Goal: Use online tool/utility: Utilize a website feature to perform a specific function

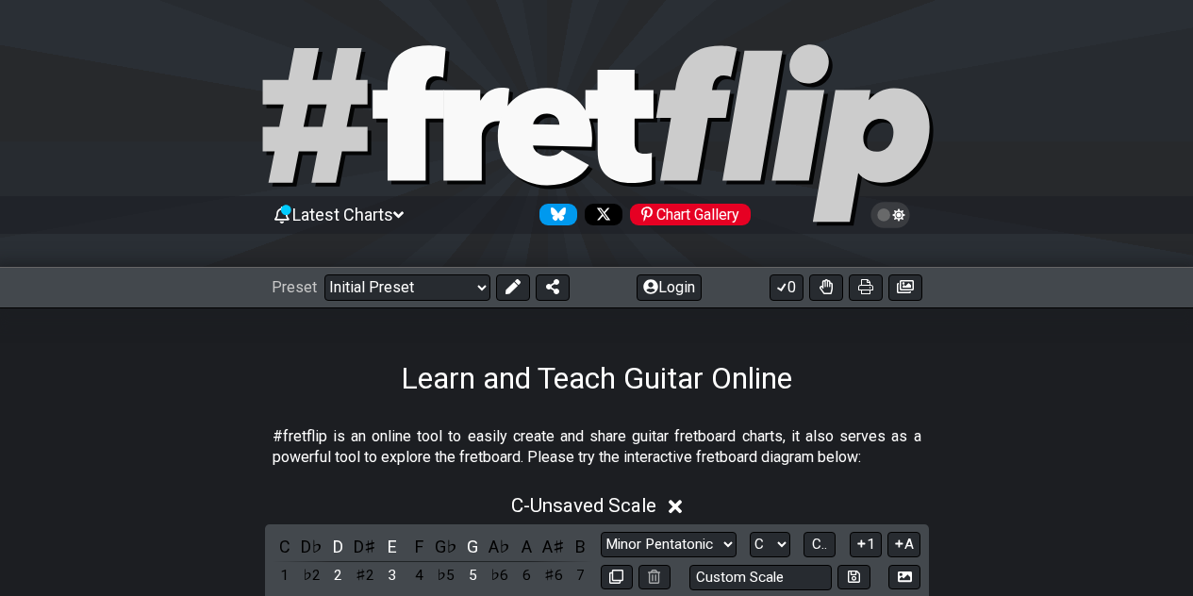
scroll to position [345, 0]
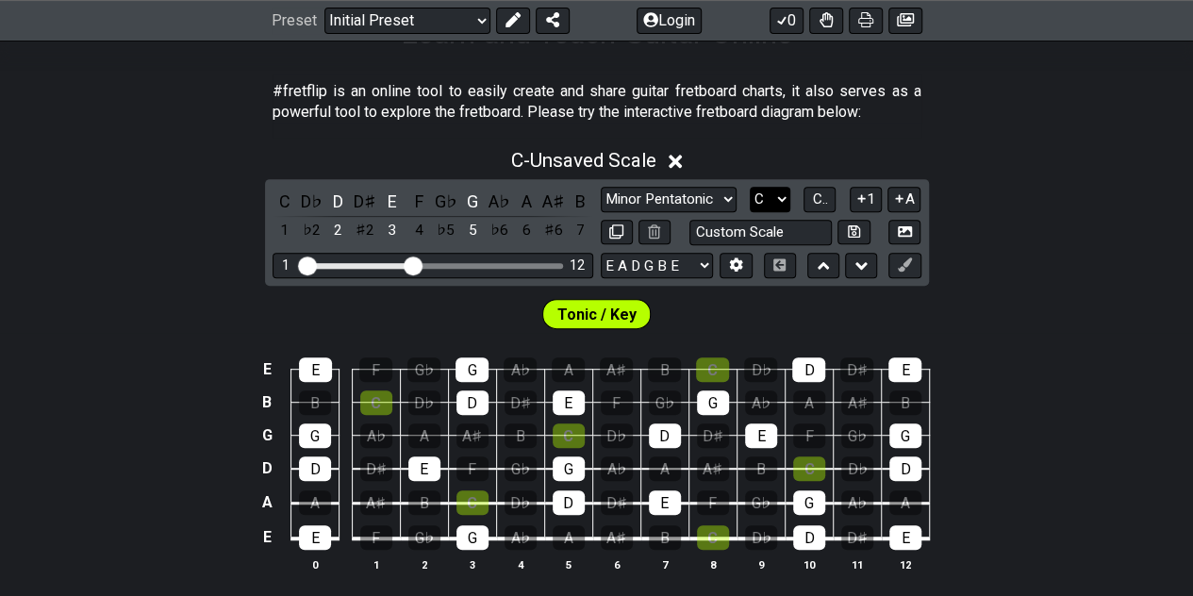
click at [776, 197] on select "A♭ A A♯ B♭ B C C♯ D♭ D D♯ E♭ E F F♯ G♭ G G♯" at bounding box center [770, 199] width 41 height 25
click at [750, 187] on select "A♭ A A♯ B♭ B C C♯ D♭ D D♯ E♭ E F F♯ G♭ G G♯" at bounding box center [770, 199] width 41 height 25
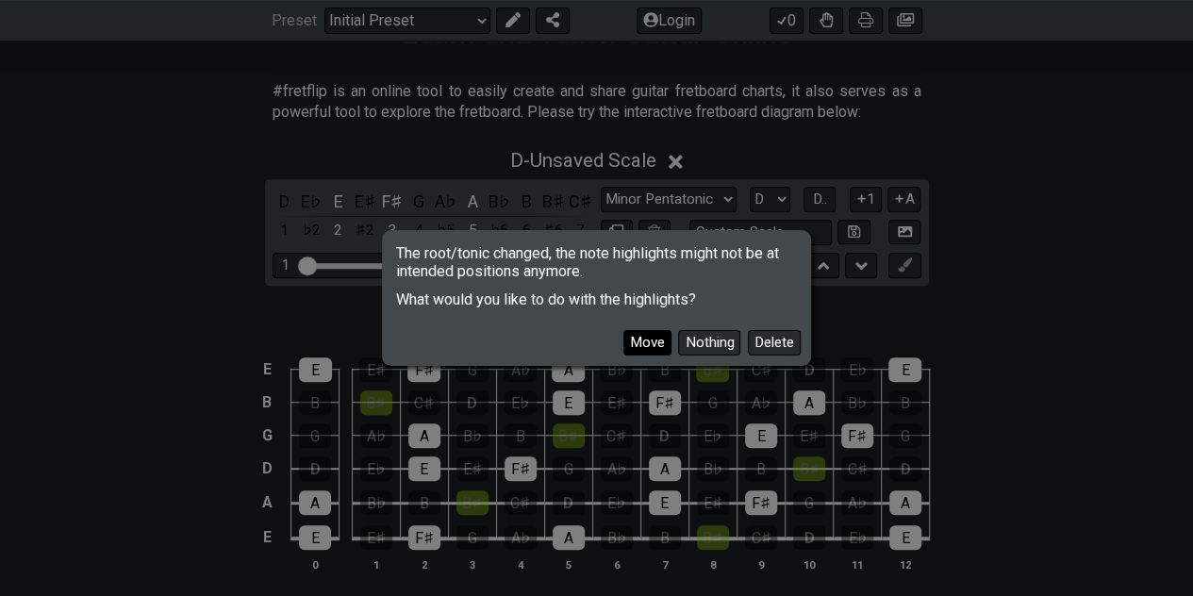
click at [647, 339] on button "Move" at bounding box center [647, 342] width 48 height 25
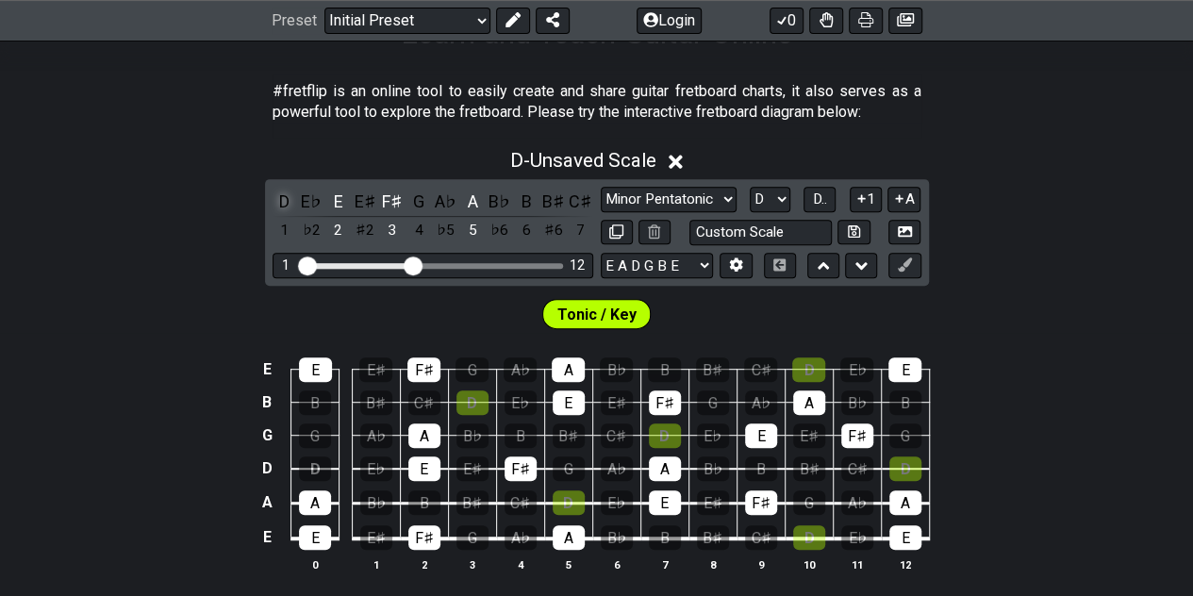
click at [279, 197] on div "D" at bounding box center [285, 201] width 25 height 25
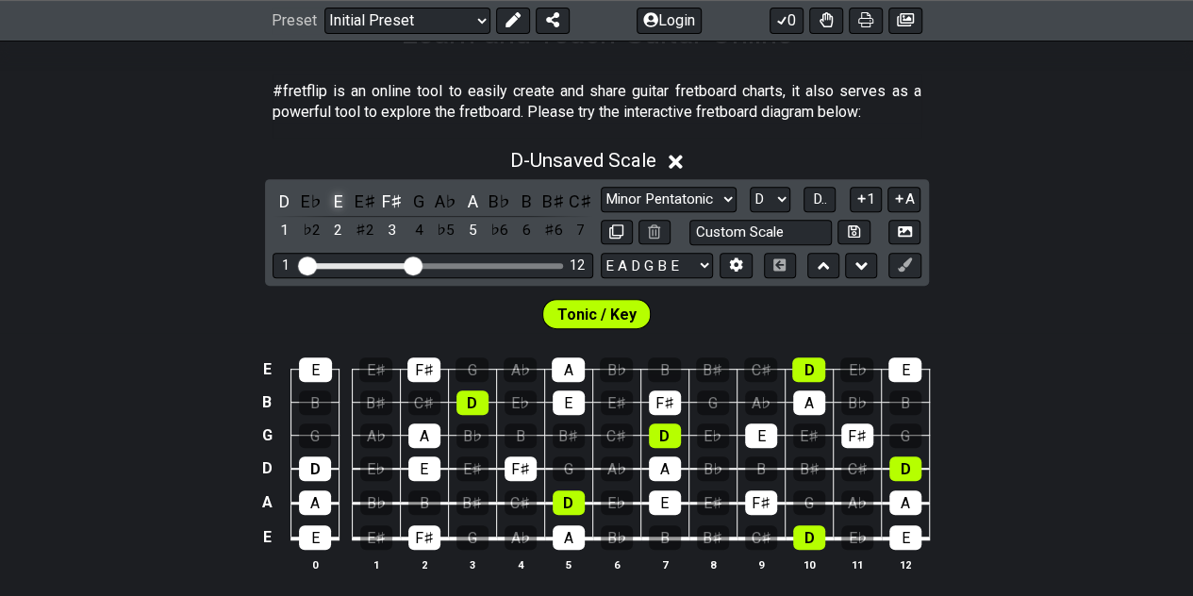
click at [339, 199] on div "E" at bounding box center [338, 201] width 25 height 25
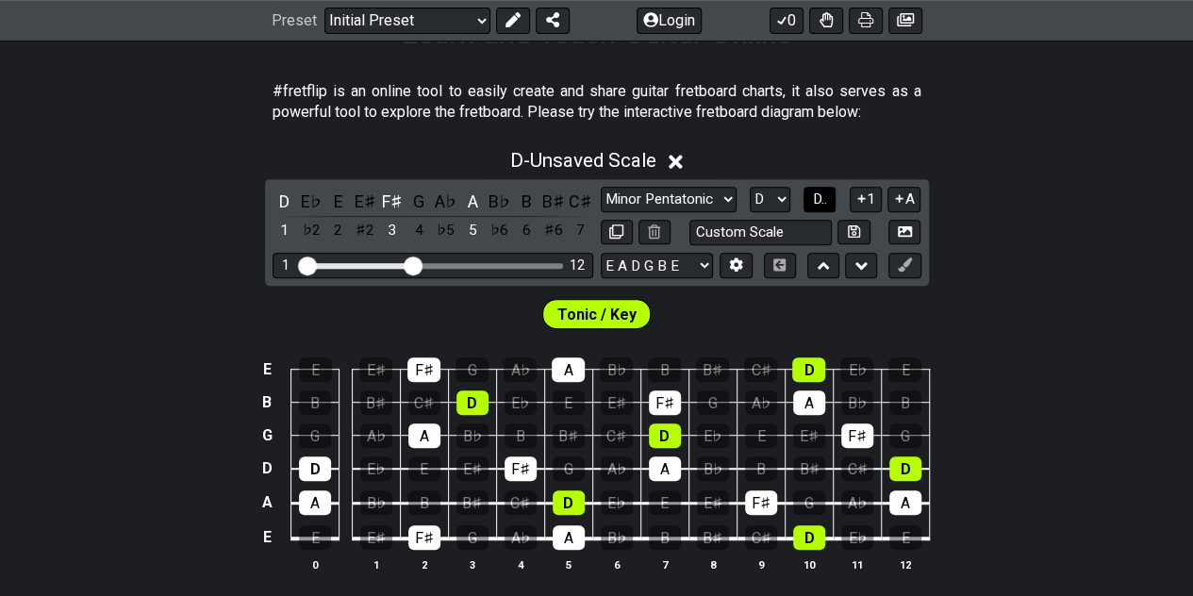
click at [820, 201] on span "D.." at bounding box center [820, 198] width 14 height 17
click at [820, 201] on span "1..7" at bounding box center [819, 198] width 23 height 17
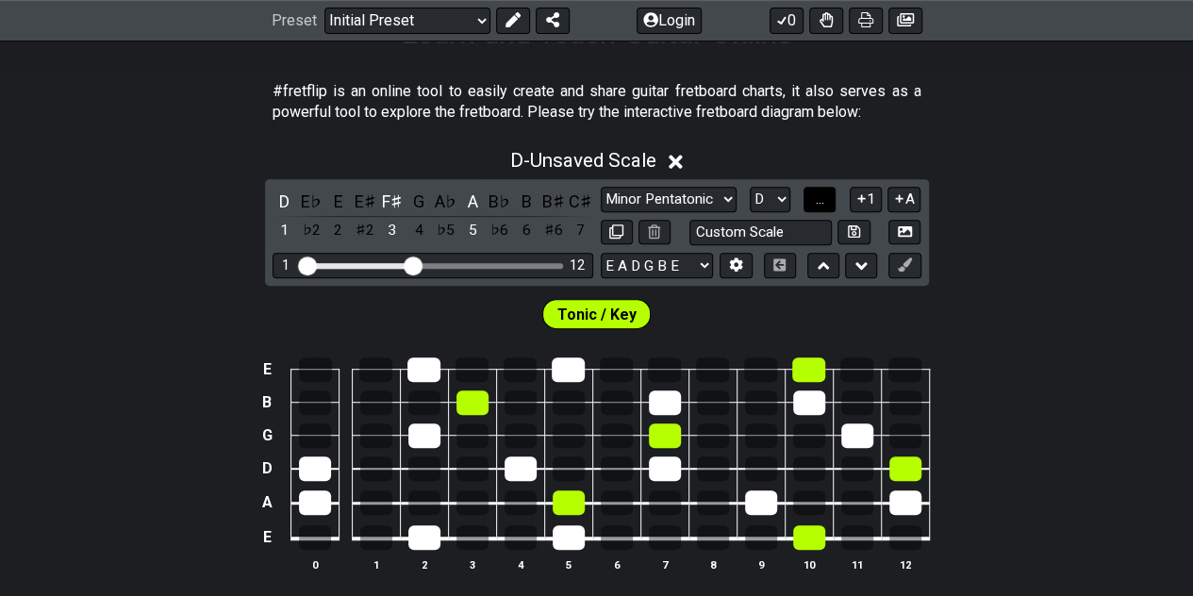
click at [820, 201] on span "..." at bounding box center [820, 198] width 8 height 17
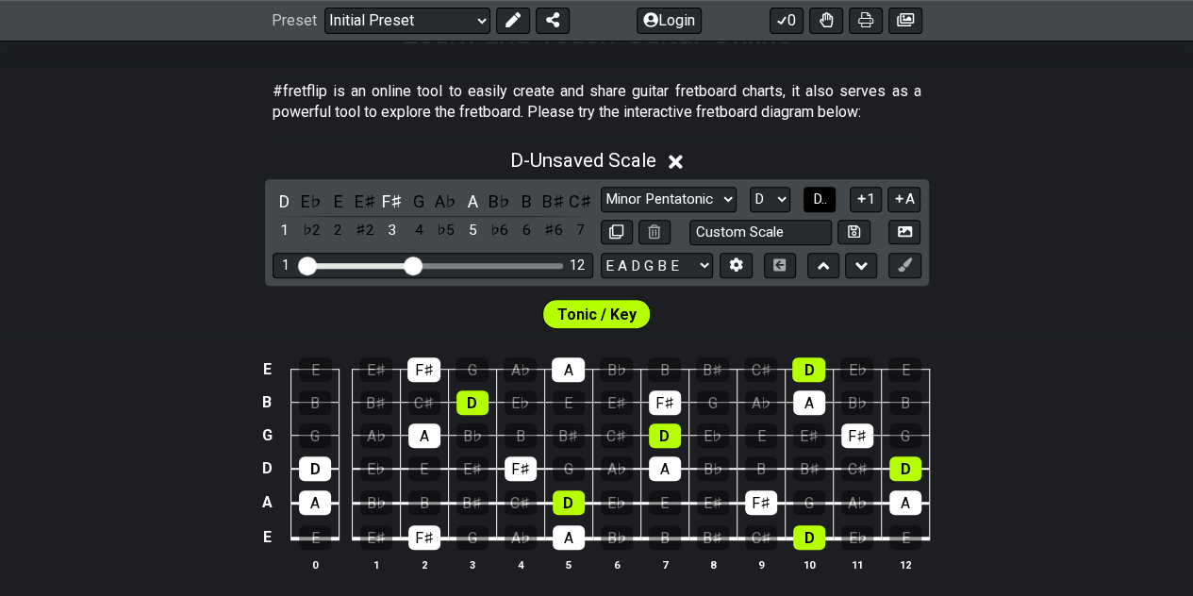
click at [820, 201] on span "D.." at bounding box center [820, 198] width 14 height 17
click at [820, 201] on span "1..7" at bounding box center [819, 198] width 23 height 17
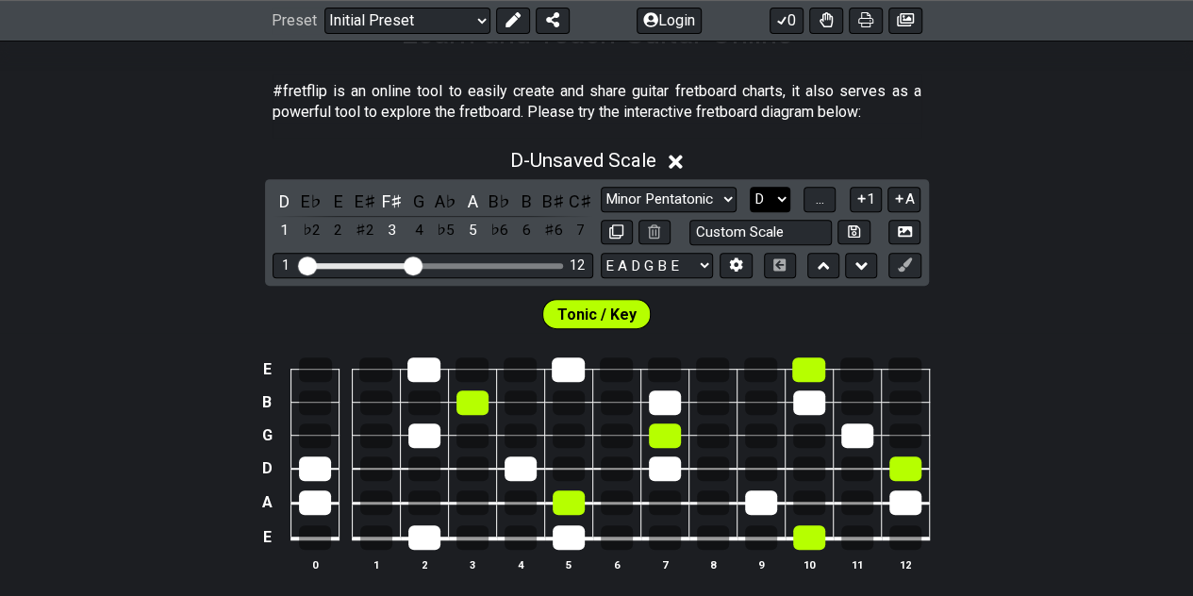
click at [779, 202] on select "A♭ A A♯ B♭ B C C♯ D♭ D D♯ E♭ E F F♯ G♭ G G♯" at bounding box center [770, 199] width 41 height 25
select select "E"
click at [750, 187] on select "A♭ A A♯ B♭ B C C♯ D♭ D D♯ E♭ E F F♯ G♭ G G♯" at bounding box center [770, 199] width 41 height 25
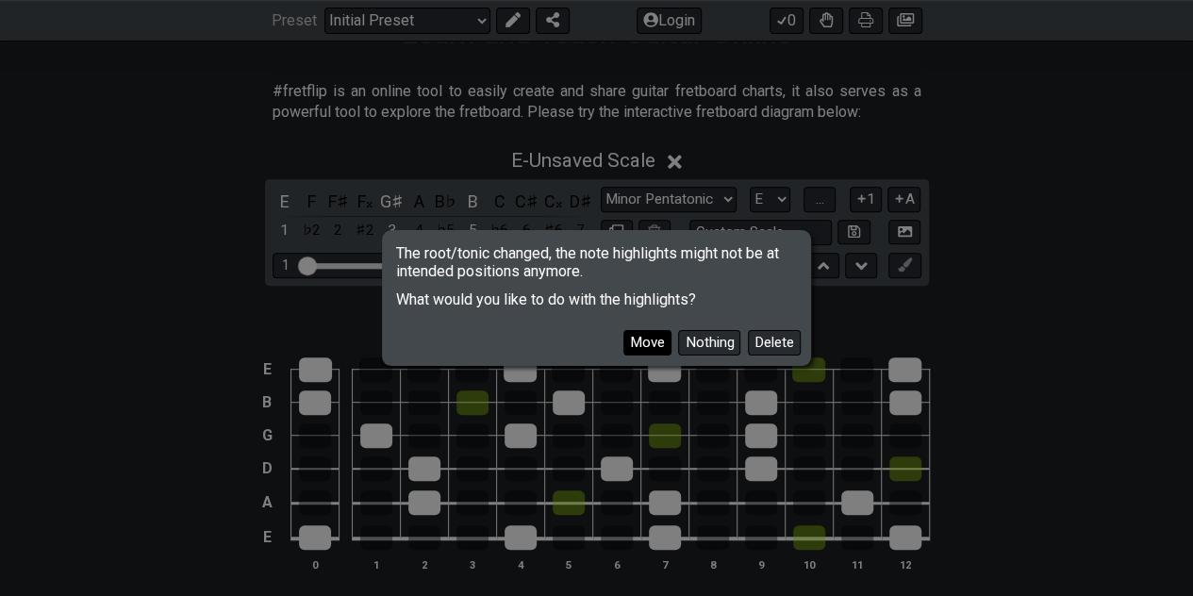
click at [641, 340] on button "Move" at bounding box center [647, 342] width 48 height 25
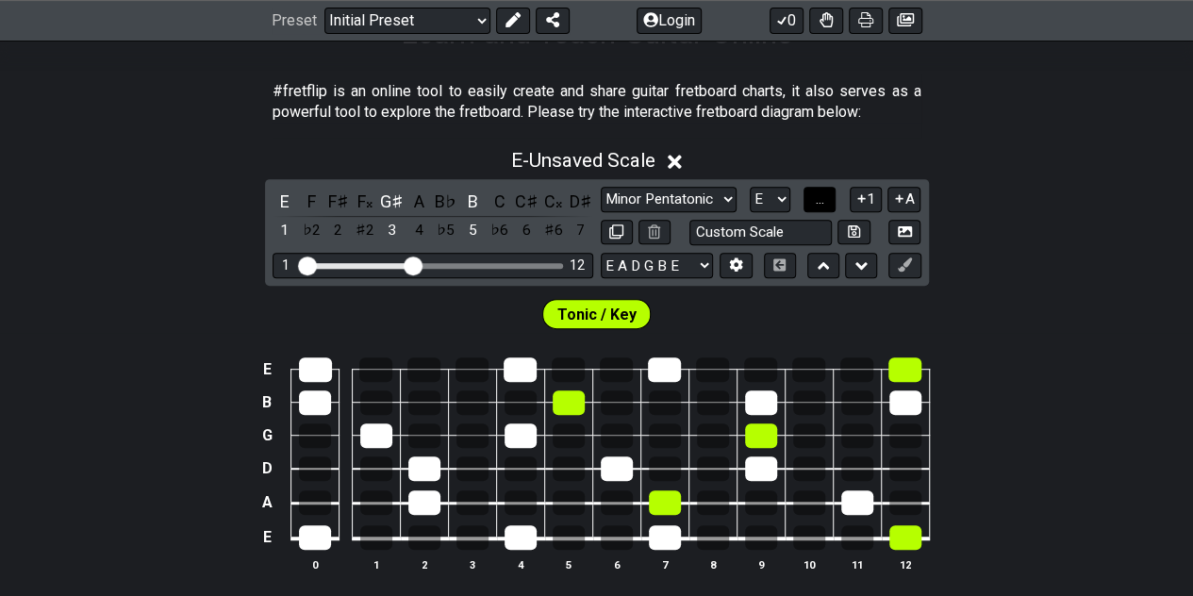
click at [819, 197] on span "..." at bounding box center [820, 198] width 8 height 17
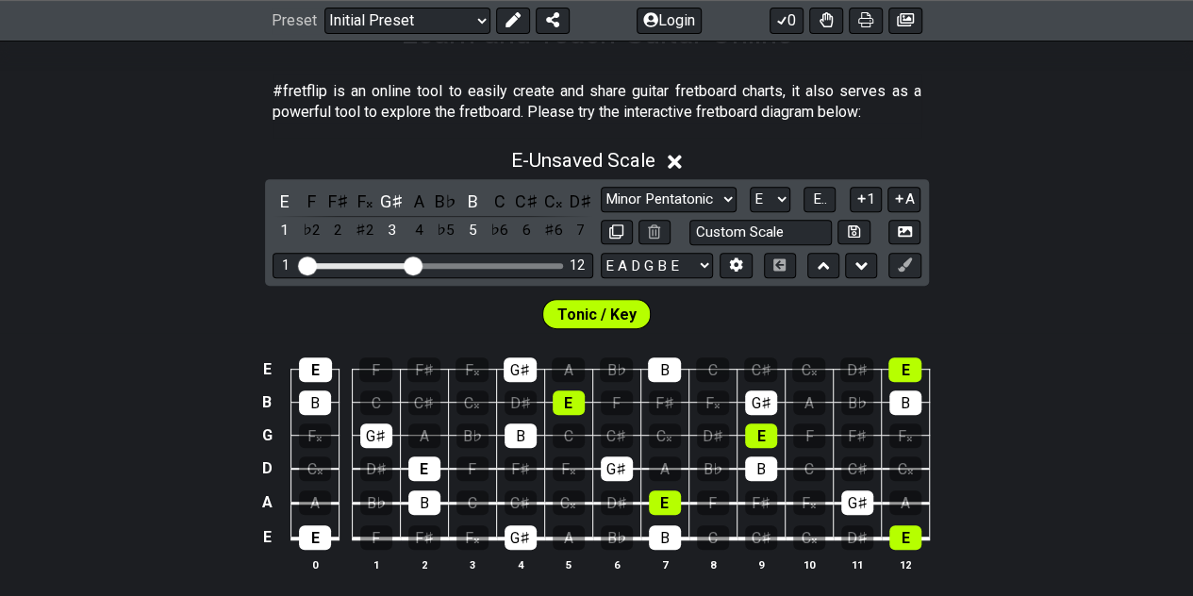
click at [1082, 208] on div "E - Unsaved Scale E F F♯ F𝄪 G♯ A B♭ B C C♯ C𝄪 D♯ 1 ♭2 2 ♯2 3 4 ♭5 5 ♭6 6 ♯6 7 M…" at bounding box center [596, 368] width 1193 height 460
click at [389, 196] on div "G♯" at bounding box center [392, 201] width 25 height 25
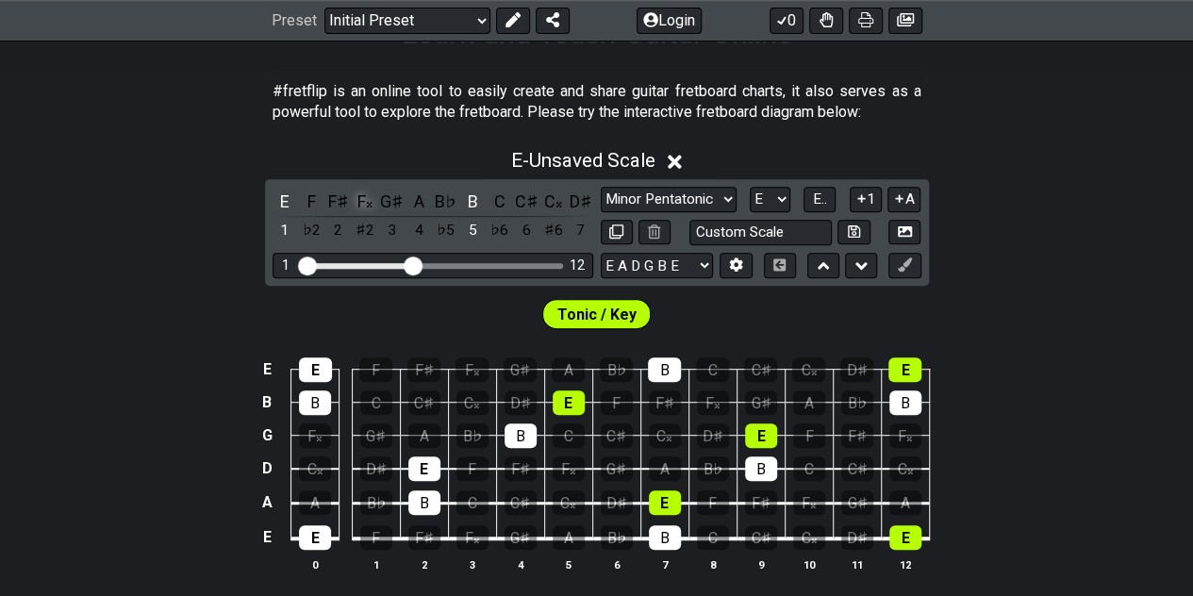
click at [370, 199] on div "F𝄪" at bounding box center [365, 201] width 25 height 25
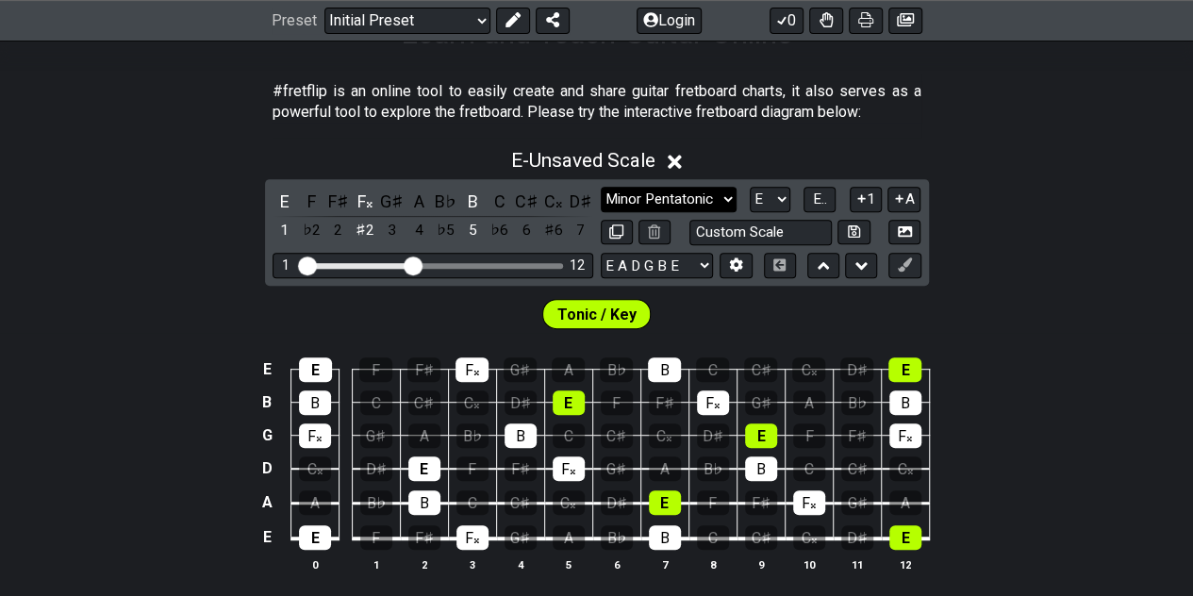
click at [721, 200] on select "Minor Pentatonic Click to edit Minor Pentatonic Major Pentatonic Minor Blues Ma…" at bounding box center [669, 199] width 136 height 25
select select "Major Pentatonic"
click at [601, 187] on select "Minor Pentatonic Click to edit Minor Pentatonic Major Pentatonic Minor Blues Ma…" at bounding box center [669, 199] width 136 height 25
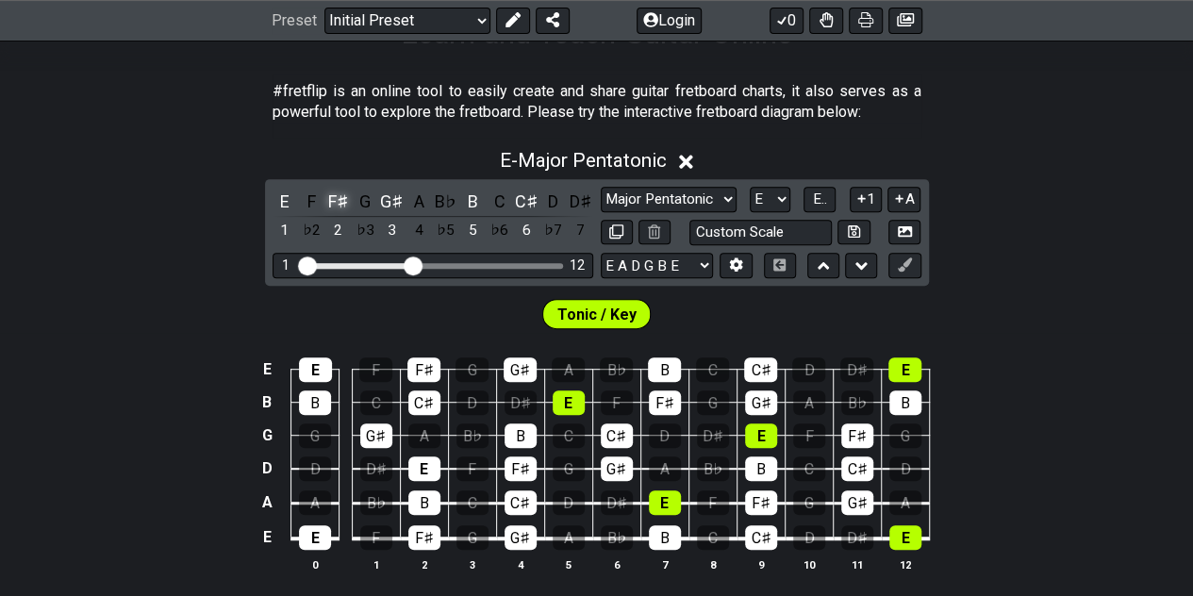
click at [337, 197] on div "F♯" at bounding box center [338, 201] width 25 height 25
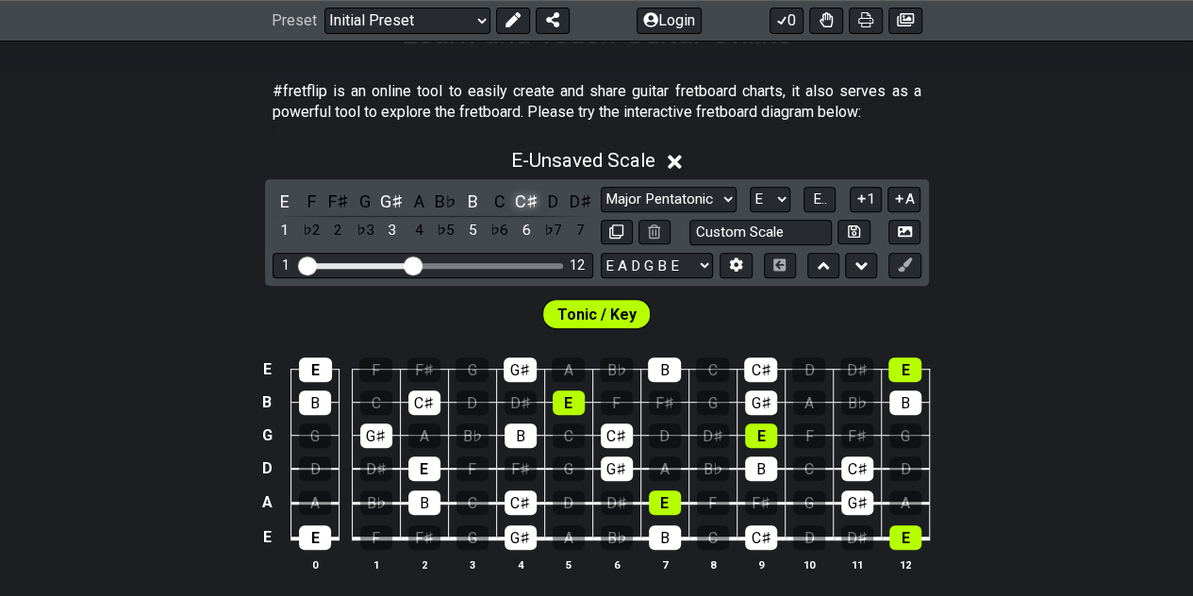
click at [533, 197] on div "C♯" at bounding box center [526, 201] width 25 height 25
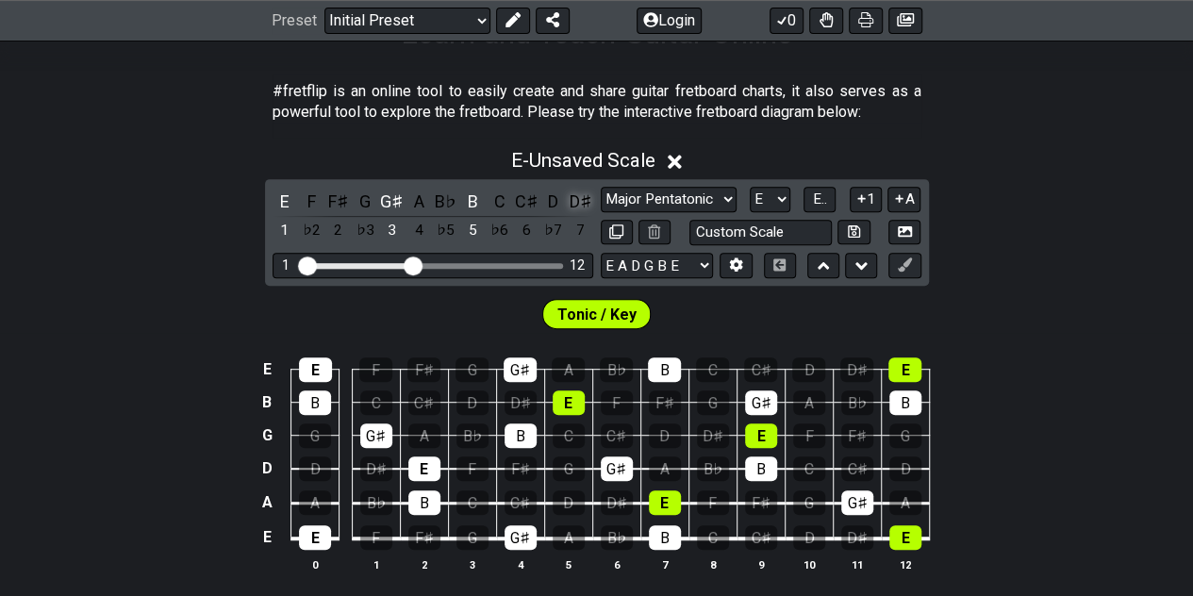
click at [583, 202] on div "D♯" at bounding box center [580, 201] width 25 height 25
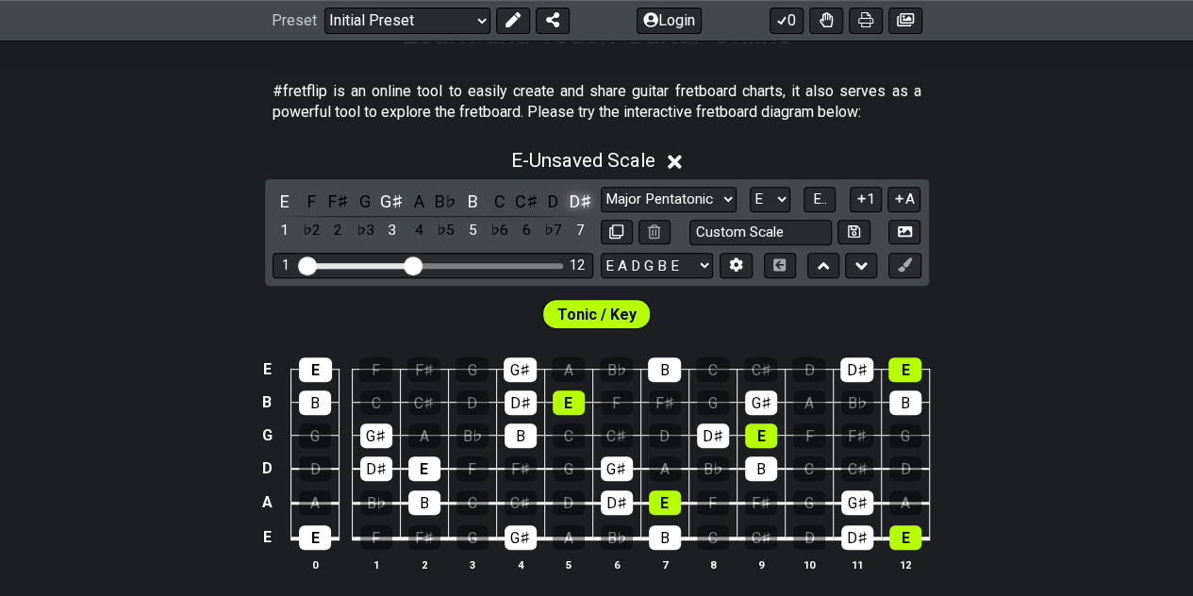
click at [573, 195] on div "D♯" at bounding box center [580, 201] width 25 height 25
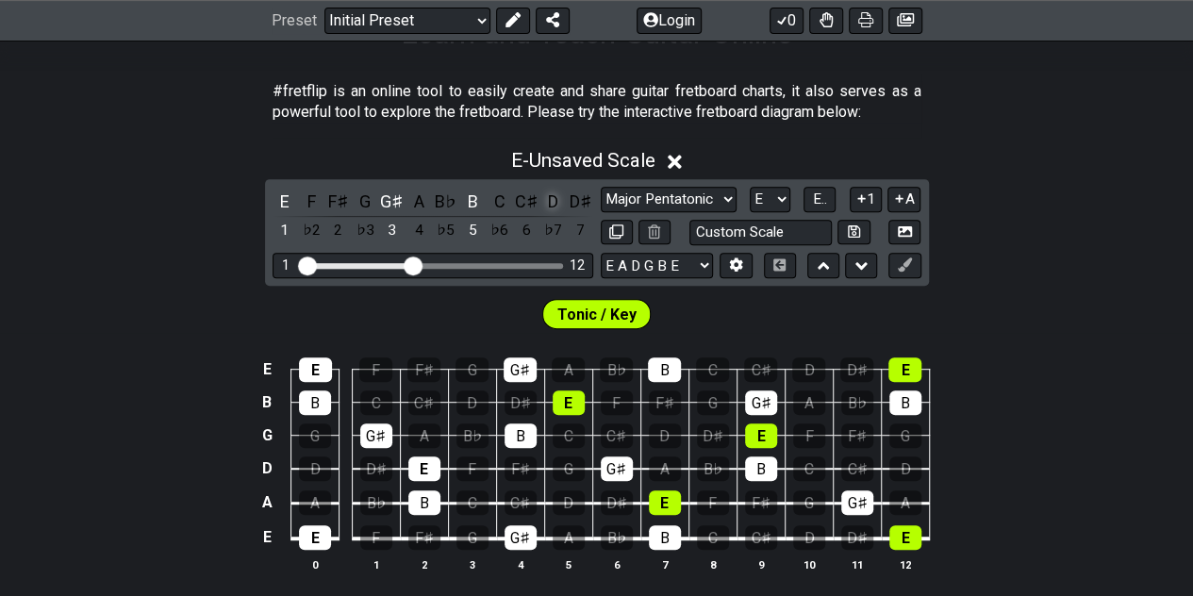
click at [554, 202] on div "D" at bounding box center [553, 201] width 25 height 25
